Goal: Browse casually: Explore the website without a specific task or goal

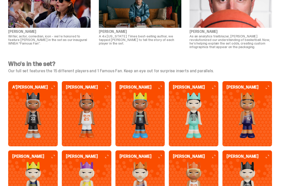
scroll to position [1100, 0]
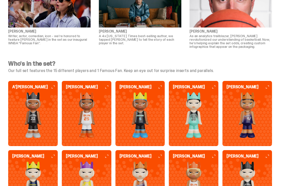
click at [262, 130] on img at bounding box center [246, 115] width 49 height 46
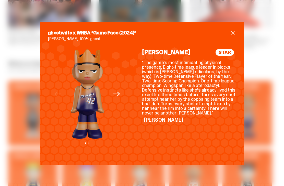
click at [14, 70] on div "ghostwrite x WNBA “Game Face (2024)” Brittney Griner 100% ghost Previous Next V…" at bounding box center [142, 93] width 284 height 186
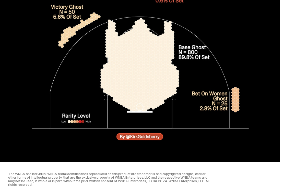
scroll to position [1654, 0]
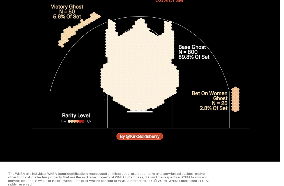
click at [169, 85] on img at bounding box center [140, 55] width 217 height 177
click at [199, 58] on img at bounding box center [140, 55] width 217 height 177
click at [208, 55] on img at bounding box center [140, 55] width 217 height 177
click at [165, 138] on img at bounding box center [140, 55] width 217 height 177
click at [164, 139] on img at bounding box center [140, 55] width 217 height 177
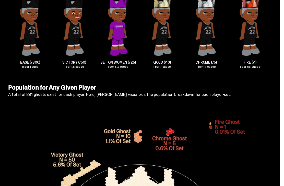
scroll to position [1481, 0]
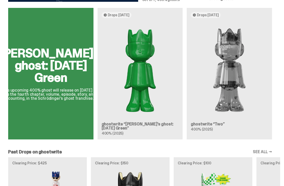
scroll to position [284, 0]
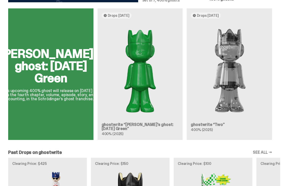
click at [161, 119] on img at bounding box center [140, 71] width 77 height 96
click at [236, 71] on img at bounding box center [229, 71] width 77 height 96
click at [240, 49] on img at bounding box center [229, 71] width 77 height 96
click at [240, 52] on img at bounding box center [229, 71] width 77 height 96
click at [31, 61] on h2 "[PERSON_NAME]'s ghost: [DATE] Green" at bounding box center [50, 66] width 103 height 37
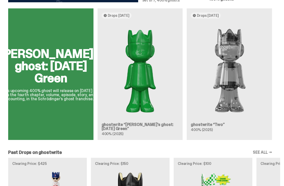
click at [30, 60] on h2 "[PERSON_NAME]'s ghost: [DATE] Green" at bounding box center [50, 66] width 103 height 37
click at [33, 62] on h2 "[PERSON_NAME]'s ghost: [DATE] Green" at bounding box center [50, 66] width 103 height 37
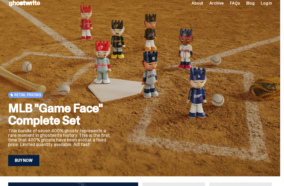
scroll to position [0, 0]
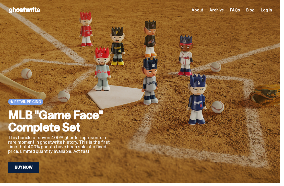
click at [203, 10] on span "About" at bounding box center [197, 10] width 12 height 4
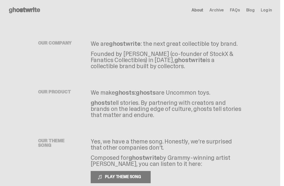
click at [223, 12] on span "Archive" at bounding box center [216, 10] width 14 height 4
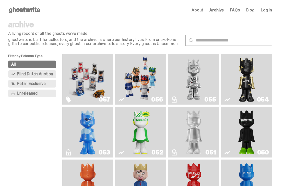
click at [73, 103] on img "Game Face (2025)" at bounding box center [87, 79] width 37 height 47
click at [149, 98] on img "Game Face (2025)" at bounding box center [140, 79] width 37 height 47
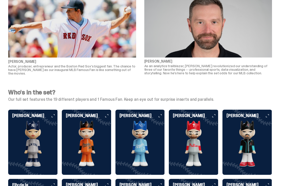
scroll to position [1046, 0]
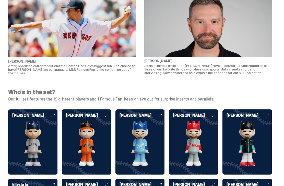
click at [19, 139] on img at bounding box center [32, 144] width 49 height 46
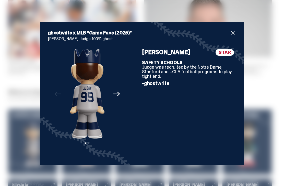
click at [271, 106] on div "ghostwrite x MLB “Game Face (2025)” [PERSON_NAME] Judge 100% ghost Previous Nex…" at bounding box center [142, 93] width 284 height 186
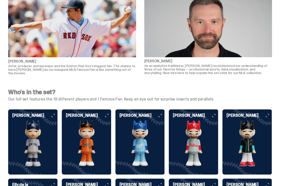
click at [81, 157] on img at bounding box center [86, 144] width 49 height 46
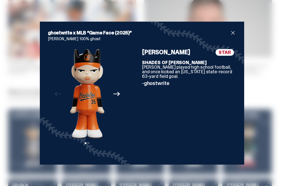
click at [270, 106] on div "ghostwrite x MLB “Game Face (2025)” [PERSON_NAME] 100% ghost Previous Next View…" at bounding box center [142, 93] width 284 height 186
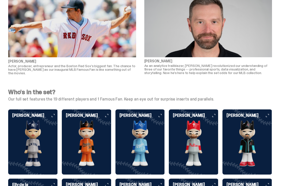
click at [257, 146] on img at bounding box center [246, 144] width 49 height 46
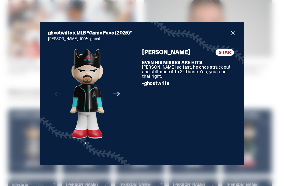
click at [267, 100] on div "ghostwrite x MLB “Game Face (2025)” [PERSON_NAME] 100% ghost Previous Next View…" at bounding box center [142, 93] width 284 height 186
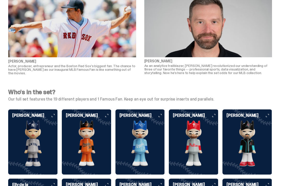
click at [34, 132] on img at bounding box center [32, 144] width 49 height 46
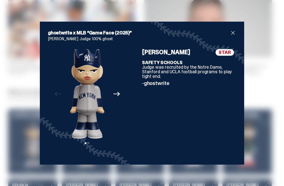
click at [269, 100] on div "ghostwrite x MLB “Game Face (2025)” [PERSON_NAME] Judge 100% ghost Previous Nex…" at bounding box center [142, 93] width 284 height 186
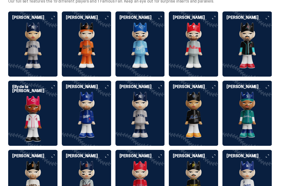
scroll to position [1144, 0]
click at [26, 135] on img at bounding box center [32, 119] width 49 height 46
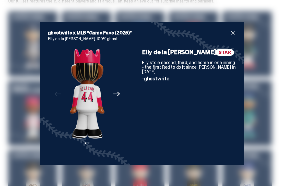
click at [265, 125] on div "ghostwrite x MLB “Game Face (2025)” Elly de la [PERSON_NAME] 100% ghost Previou…" at bounding box center [142, 93] width 284 height 186
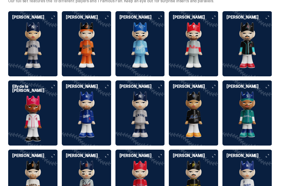
click at [25, 173] on img at bounding box center [32, 184] width 49 height 46
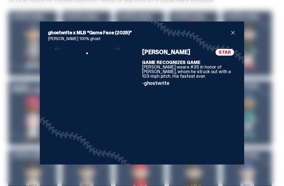
scroll to position [1144, 0]
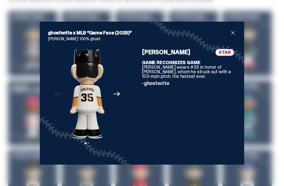
click at [257, 134] on div "ghostwrite x MLB “Game Face (2025)” [PERSON_NAME] 100% ghost Previous Next View…" at bounding box center [142, 93] width 284 height 186
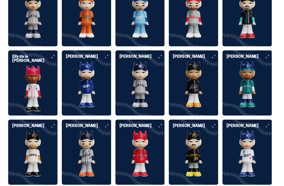
scroll to position [1174, 0]
click at [259, 97] on img at bounding box center [246, 85] width 49 height 46
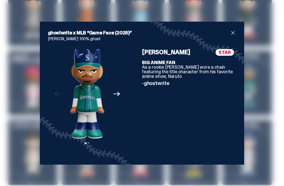
click at [280, 81] on div "ghostwrite x MLB “Game Face (2025)” [PERSON_NAME] 100% ghost Previous Next View…" at bounding box center [142, 93] width 284 height 186
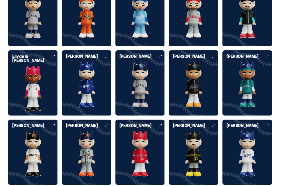
click at [269, 90] on img at bounding box center [246, 85] width 49 height 46
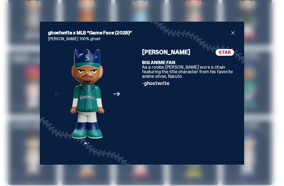
click at [274, 87] on div "ghostwrite x MLB “Game Face (2025)” [PERSON_NAME] 100% ghost Previous Next View…" at bounding box center [142, 93] width 284 height 186
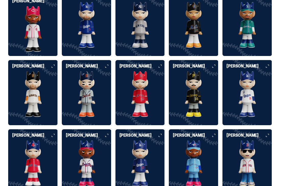
scroll to position [1239, 0]
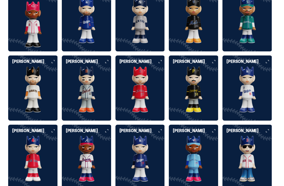
click at [261, 92] on img at bounding box center [246, 90] width 49 height 46
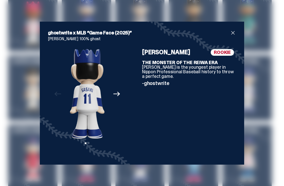
click at [1, 118] on div "ghostwrite x MLB “Game Face (2025)” [PERSON_NAME] 100% ghost Previous Next View…" at bounding box center [142, 93] width 284 height 186
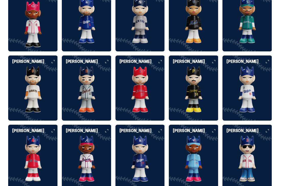
click at [149, 107] on img at bounding box center [139, 90] width 49 height 46
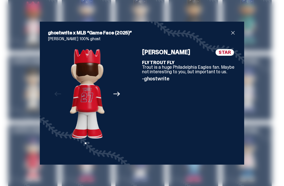
click at [5, 133] on div "ghostwrite x MLB “Game Face (2025)” [PERSON_NAME] 100% ghost Previous Next View…" at bounding box center [142, 93] width 284 height 186
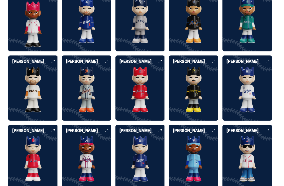
click at [270, 82] on img at bounding box center [246, 90] width 49 height 46
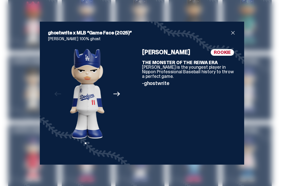
click at [1, 124] on div "ghostwrite x MLB “Game Face (2025)” [PERSON_NAME] 100% ghost Previous Next View…" at bounding box center [142, 93] width 284 height 186
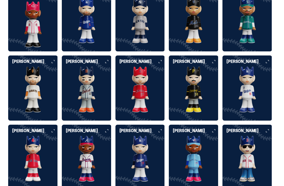
click at [149, 149] on img at bounding box center [139, 159] width 49 height 46
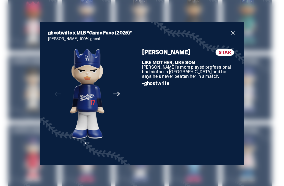
click at [2, 123] on div "ghostwrite x MLB “Game Face (2025)” [PERSON_NAME] 100% ghost Previous Next View…" at bounding box center [142, 93] width 284 height 186
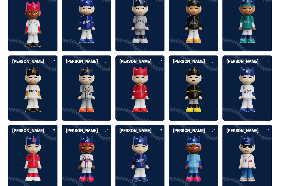
click at [82, 156] on img at bounding box center [86, 159] width 49 height 46
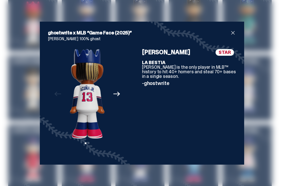
click at [270, 94] on div "ghostwrite x MLB “Game Face (2025)” [PERSON_NAME] 100% ghost Previous Next View…" at bounding box center [142, 93] width 284 height 186
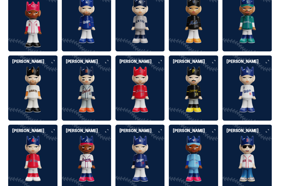
click at [207, 113] on img at bounding box center [193, 90] width 49 height 46
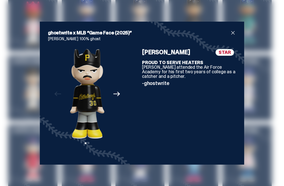
click at [265, 92] on div "ghostwrite x MLB “Game Face (2025)” [PERSON_NAME] 100% ghost Previous Next View…" at bounding box center [142, 93] width 284 height 186
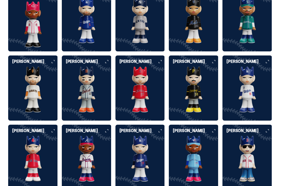
click at [264, 95] on img at bounding box center [246, 90] width 49 height 46
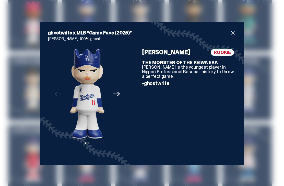
click at [264, 95] on div "ghostwrite x MLB “Game Face (2025)” [PERSON_NAME] 100% ghost Previous Next View…" at bounding box center [142, 93] width 284 height 186
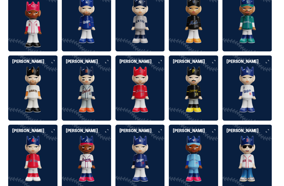
click at [265, 93] on img at bounding box center [246, 90] width 49 height 46
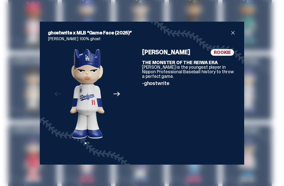
click at [266, 92] on div "ghostwrite x MLB “Game Face (2025)” [PERSON_NAME] 100% ghost Previous Next View…" at bounding box center [142, 93] width 284 height 186
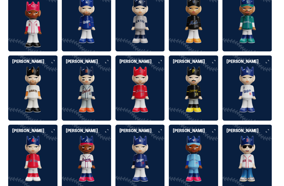
click at [28, 166] on img at bounding box center [32, 159] width 49 height 46
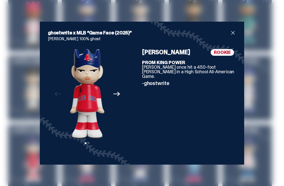
click at [263, 94] on div "ghostwrite x MLB “Game Face (2025)” [PERSON_NAME] 100% ghost Previous Next View…" at bounding box center [142, 93] width 284 height 186
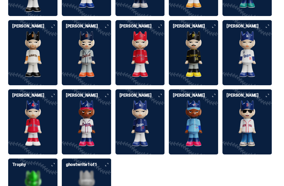
scroll to position [1274, 0]
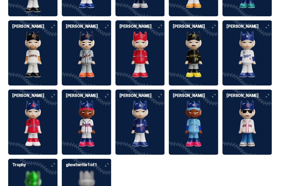
click at [207, 123] on img at bounding box center [193, 124] width 49 height 46
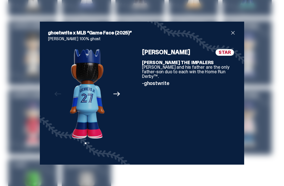
click at [265, 92] on div "ghostwrite x MLB “Game Face (2025)” [PERSON_NAME] 100% ghost Previous Next View…" at bounding box center [142, 93] width 284 height 186
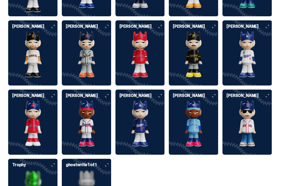
click at [262, 115] on img at bounding box center [246, 124] width 49 height 46
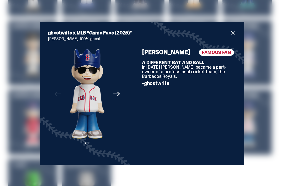
click at [279, 85] on div "ghostwrite x MLB “Game Face (2025)” [PERSON_NAME] 100% ghost Previous Next View…" at bounding box center [142, 93] width 284 height 186
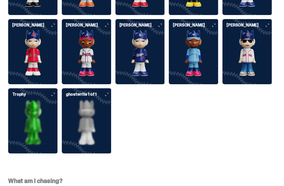
click at [159, 75] on img at bounding box center [139, 54] width 49 height 46
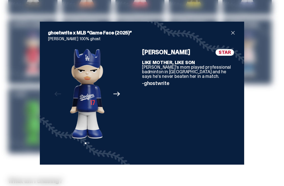
click at [279, 136] on div "ghostwrite x MLB “Game Face (2025)” [PERSON_NAME] 100% ghost Previous Next View…" at bounding box center [142, 93] width 284 height 186
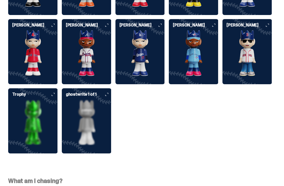
click at [77, 122] on img at bounding box center [86, 123] width 49 height 46
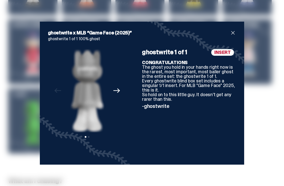
click at [256, 140] on div "ghostwrite x MLB “Game Face (2025)” ghostwrite 1 of 1 100% ghost Previous Next …" at bounding box center [142, 93] width 284 height 186
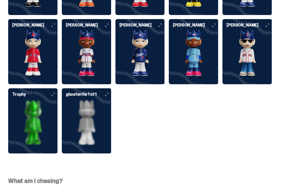
click at [31, 119] on img at bounding box center [32, 123] width 49 height 46
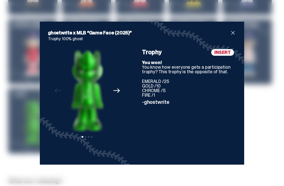
click at [264, 134] on div "ghostwrite x MLB “Game Face (2025)” Trophy 100% ghost Previous Next View slide …" at bounding box center [142, 93] width 284 height 186
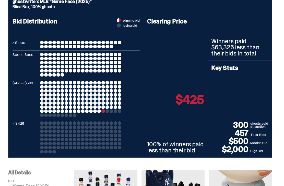
scroll to position [0, 0]
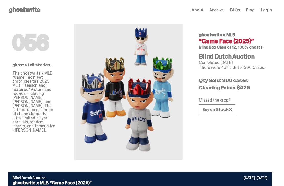
click at [17, 13] on icon at bounding box center [24, 10] width 33 height 8
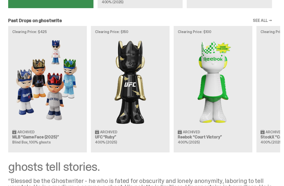
scroll to position [480, 0]
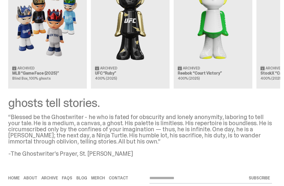
click at [96, 181] on link "Merch" at bounding box center [98, 179] width 14 height 4
